Goal: Task Accomplishment & Management: Complete application form

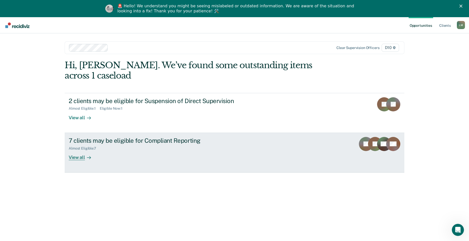
click at [135, 144] on div "Almost Eligible : 7" at bounding box center [157, 147] width 177 height 6
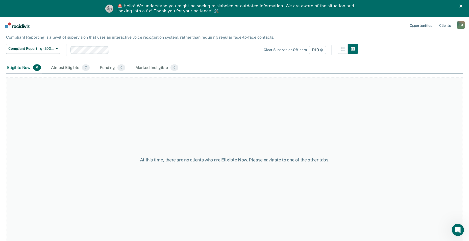
scroll to position [32, 0]
click at [66, 66] on div "Almost Eligible 7" at bounding box center [70, 67] width 41 height 11
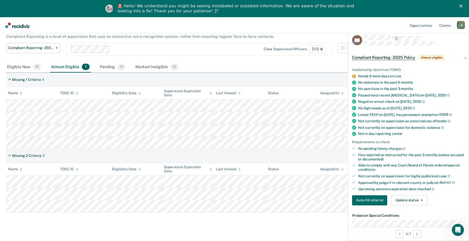
click at [304, 28] on nav "Opportunities Client s [PERSON_NAME] [PERSON_NAME] Profile How it works Log Out" at bounding box center [234, 25] width 469 height 16
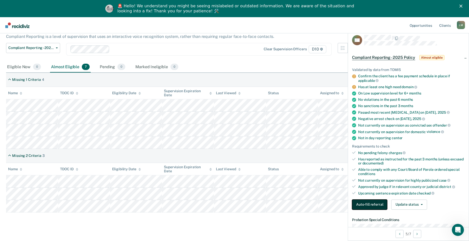
click at [374, 204] on button "Auto-fill referral" at bounding box center [369, 205] width 35 height 10
